Goal: Information Seeking & Learning: Learn about a topic

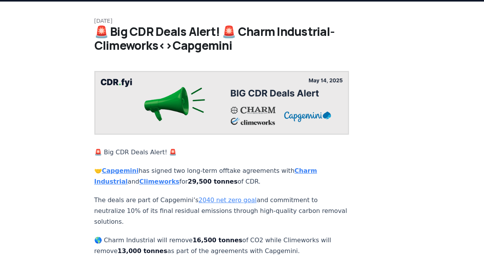
scroll to position [53, 0]
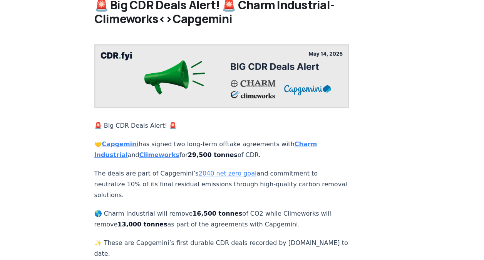
click at [332, 129] on article "May 14, 2025 🚨 Big CDR Deals Alert! 🚨 Charm Industrial-Climeworks<>Capgemini 🚨 …" at bounding box center [242, 247] width 296 height 544
click at [122, 140] on strong "Capgemini" at bounding box center [120, 143] width 37 height 7
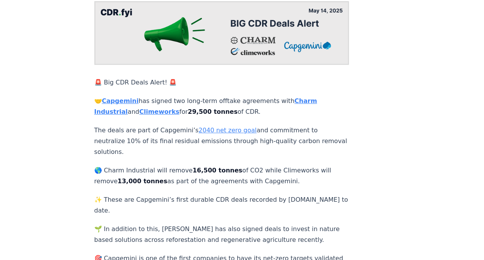
drag, startPoint x: 116, startPoint y: 170, endPoint x: 288, endPoint y: 171, distance: 172.2
click at [288, 171] on p "🌎 Charm Industrial will remove 16,500 tonnes of CO2 while Climeworks will remov…" at bounding box center [221, 176] width 255 height 22
click at [130, 177] on strong "13,000 tonnes" at bounding box center [143, 180] width 50 height 7
drag, startPoint x: 109, startPoint y: 173, endPoint x: 300, endPoint y: 168, distance: 190.4
click at [300, 168] on p "🌎 Charm Industrial will remove 16,500 tonnes of CO2 while Climeworks will remov…" at bounding box center [221, 176] width 255 height 22
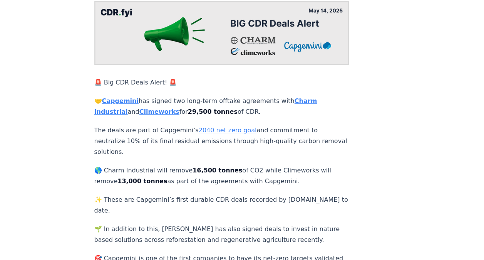
drag, startPoint x: 300, startPoint y: 168, endPoint x: 285, endPoint y: 172, distance: 15.1
click at [285, 172] on p "🌎 Charm Industrial will remove 16,500 tonnes of CO2 while Climeworks will remov…" at bounding box center [221, 176] width 255 height 22
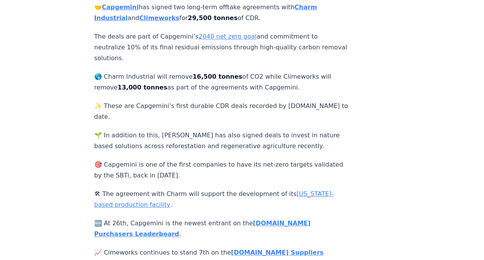
scroll to position [142, 0]
